Goal: Contribute content: Add original content to the website for others to see

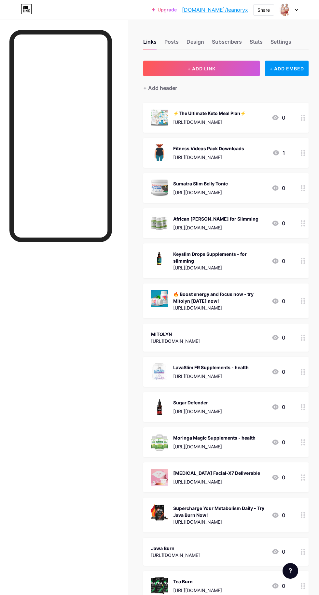
click at [231, 64] on button "+ ADD LINK" at bounding box center [201, 69] width 117 height 16
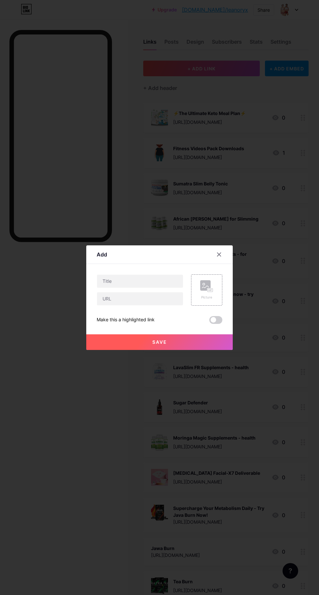
click at [211, 292] on rect at bounding box center [210, 289] width 5 height 3
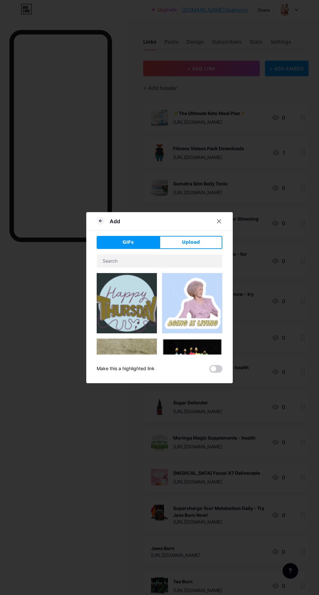
click at [200, 249] on button "Upload" at bounding box center [191, 242] width 63 height 13
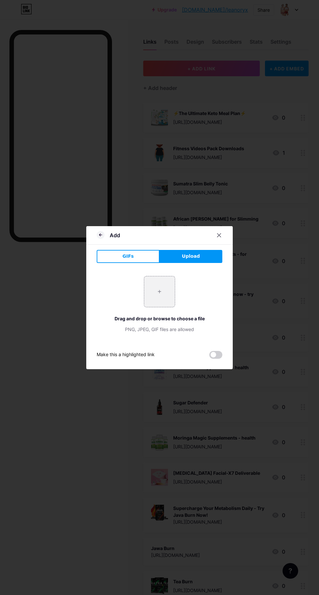
click at [167, 307] on input "file" at bounding box center [159, 291] width 31 height 31
type input "C:\fakepath\KTTC3TB5.png"
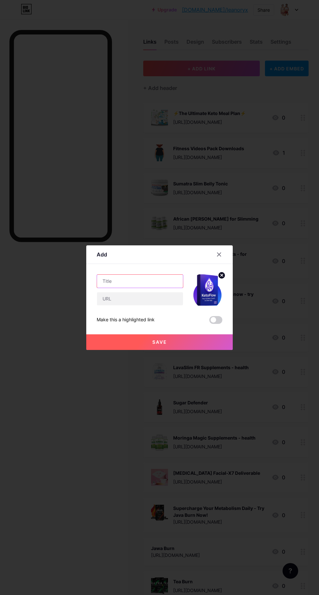
click at [148, 288] on input "text" at bounding box center [140, 281] width 86 height 13
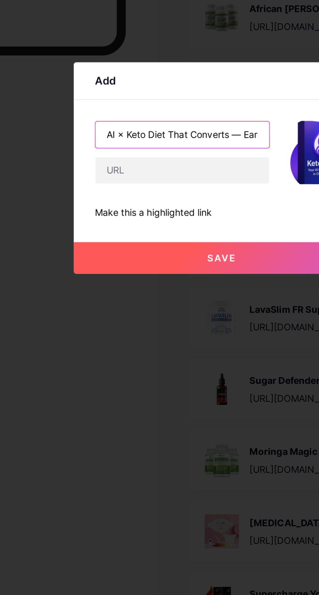
scroll to position [0, 68]
type input "AI × Keto Diet That Converts — Earn up to $480 per sale Software"
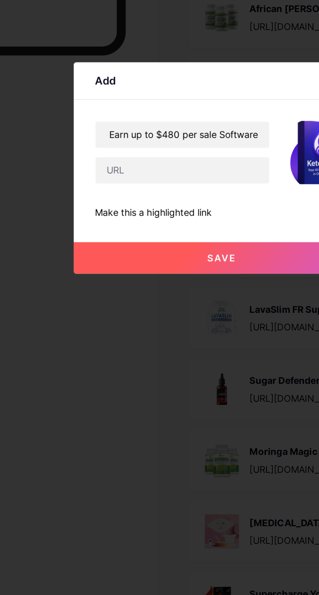
scroll to position [0, 0]
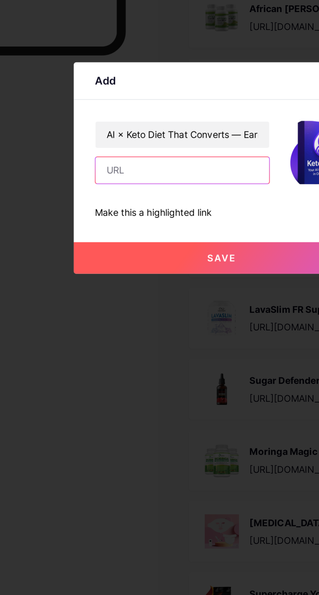
click at [147, 305] on input "text" at bounding box center [140, 298] width 86 height 13
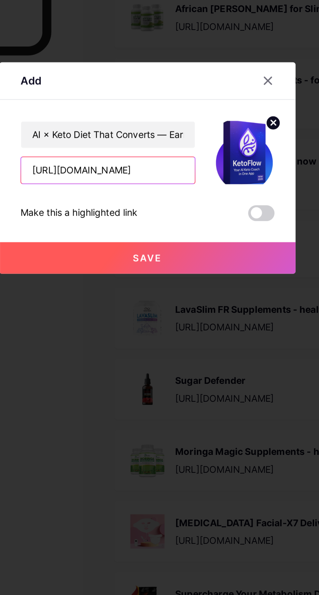
type input "[URL][DOMAIN_NAME]"
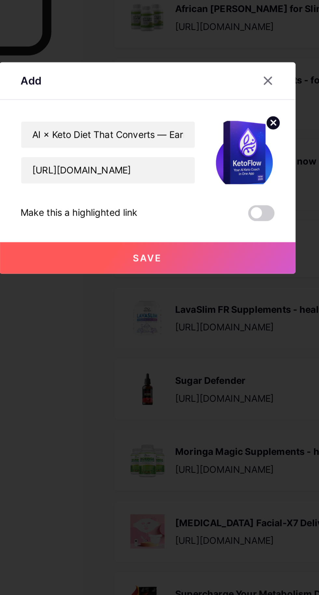
click at [166, 345] on span "Save" at bounding box center [159, 342] width 15 height 6
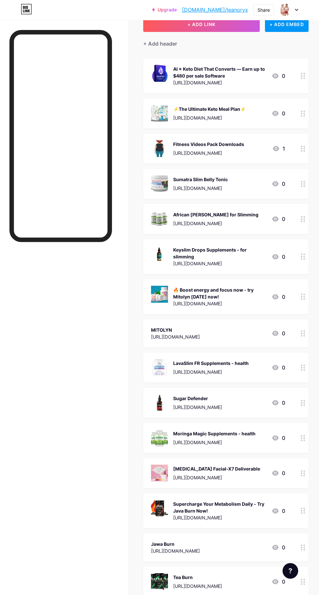
scroll to position [44, 0]
click at [233, 71] on div "AI × Keto Diet That Converts — Earn up to $480 per sale Software" at bounding box center [219, 72] width 93 height 14
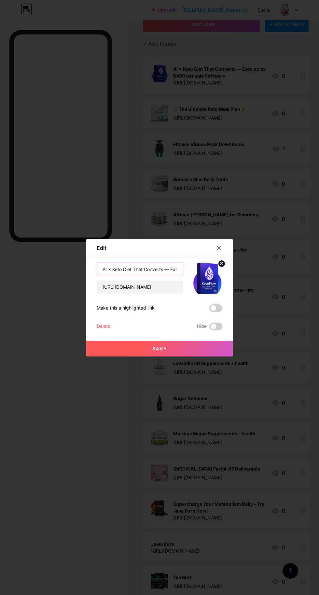
click at [167, 276] on input "AI × Keto Diet That Converts — Earn up to $480 per sale Software" at bounding box center [140, 269] width 86 height 13
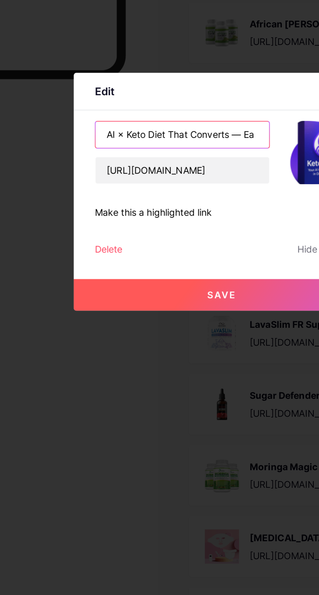
scroll to position [0, 0]
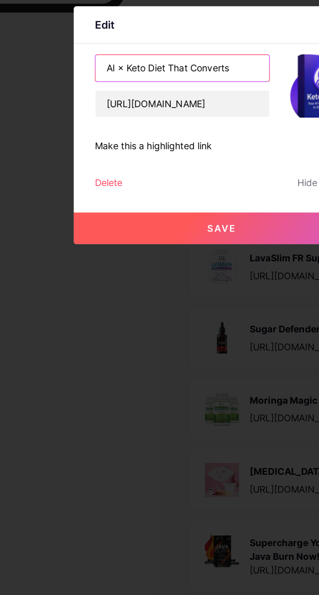
type input "AI × Keto Diet That Converts"
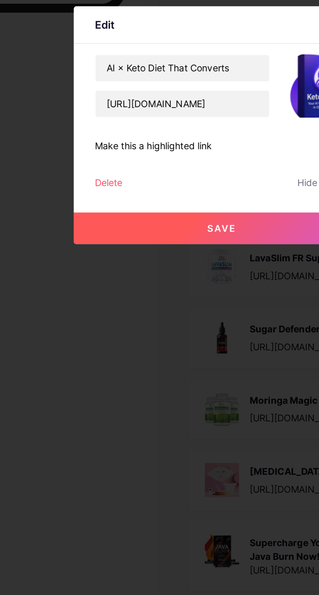
click at [173, 356] on button "Save" at bounding box center [159, 349] width 147 height 16
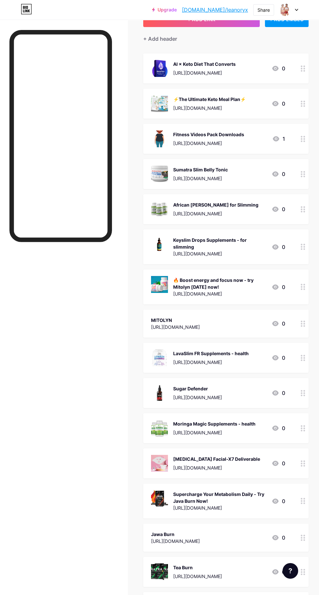
scroll to position [50, 0]
click at [231, 66] on div "AI × Keto Diet That Converts" at bounding box center [204, 63] width 63 height 7
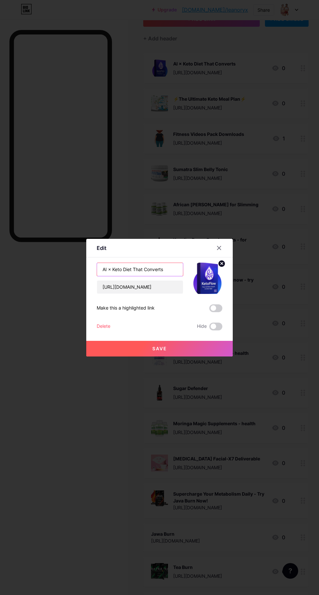
click at [174, 276] on input "AI × Keto Diet That Converts" at bounding box center [140, 269] width 86 height 13
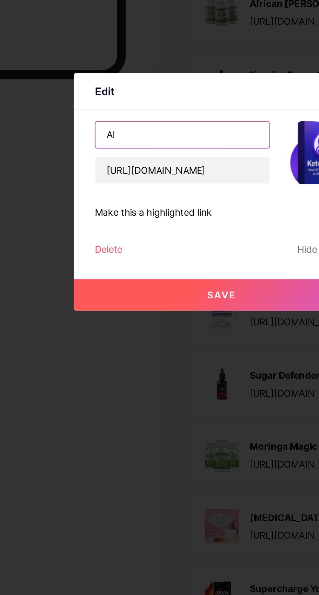
type input "A"
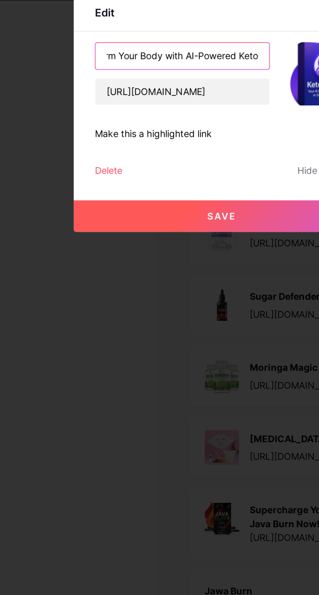
type input "Transform Your Body with AI-Powered Keto"
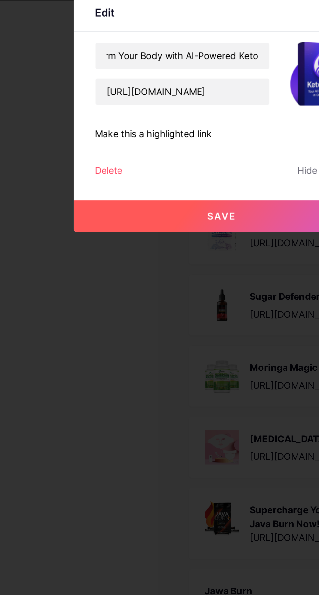
click at [172, 356] on button "Save" at bounding box center [159, 349] width 147 height 16
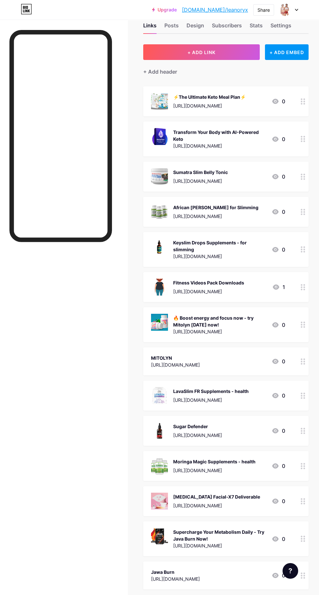
scroll to position [0, 0]
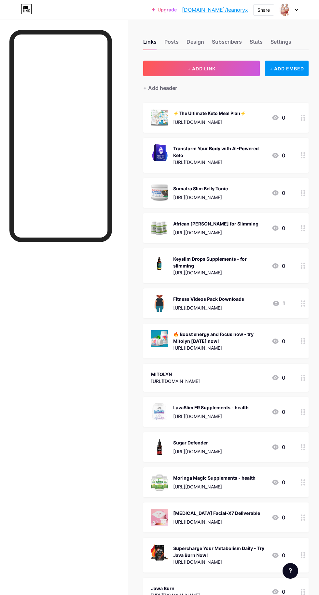
click at [257, 41] on div "Stats" at bounding box center [256, 44] width 13 height 12
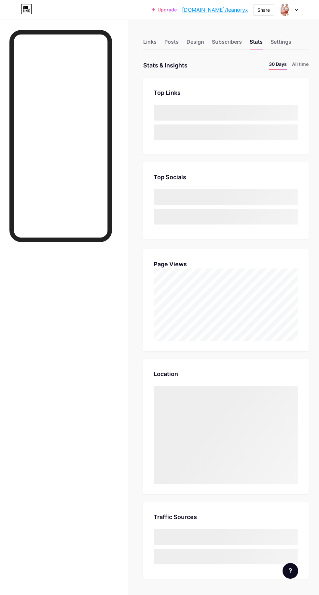
scroll to position [595, 319]
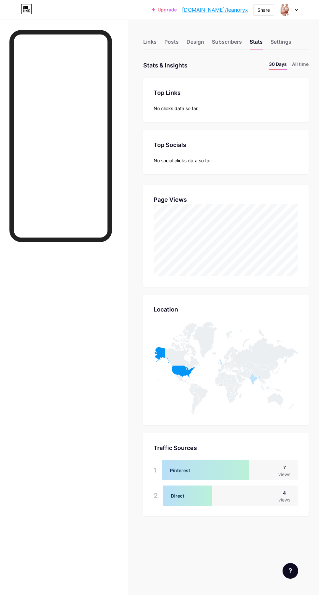
click at [304, 64] on li "All time" at bounding box center [300, 65] width 17 height 9
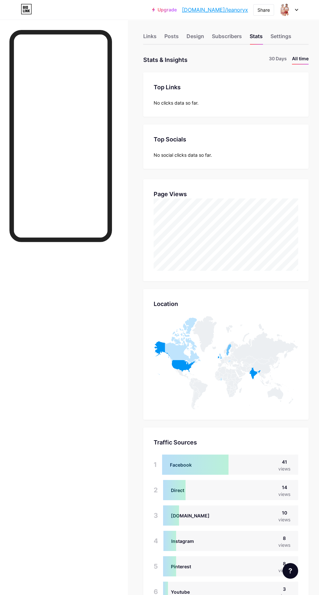
scroll to position [0, 0]
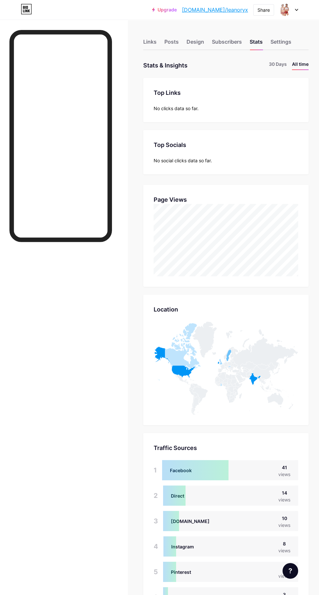
click at [277, 64] on li "30 Days" at bounding box center [278, 65] width 18 height 9
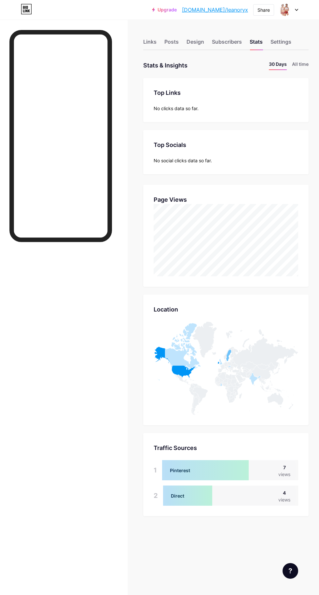
scroll to position [595, 319]
click at [150, 41] on div "Links" at bounding box center [149, 44] width 13 height 12
